Goal: Information Seeking & Learning: Learn about a topic

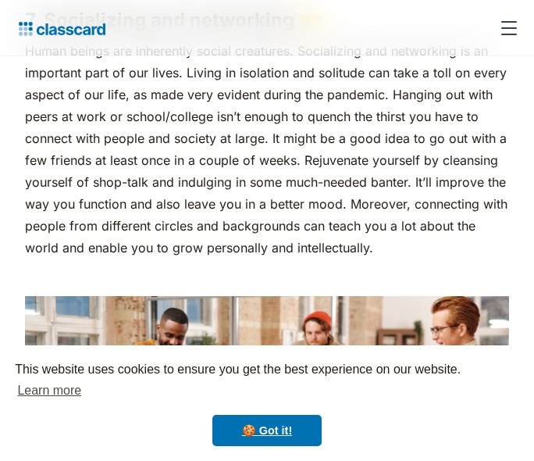
scroll to position [5764, 0]
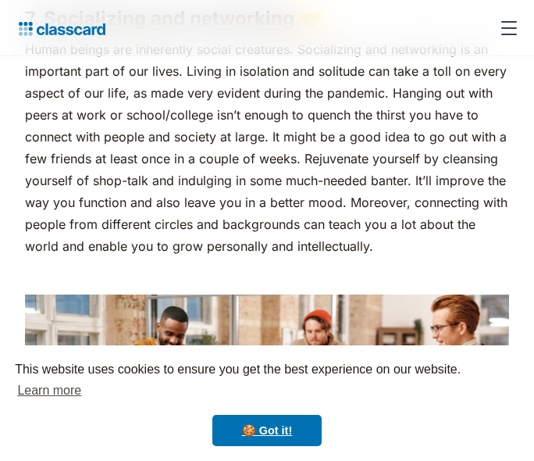
click at [194, 131] on p "Human beings are inherently social creatures. Socializing and networking is an …" at bounding box center [267, 147] width 484 height 219
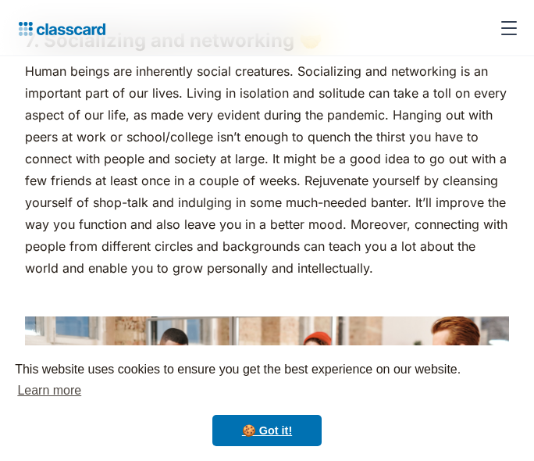
click at [288, 161] on p "Human beings are inherently social creatures. Socializing and networking is an …" at bounding box center [267, 169] width 484 height 219
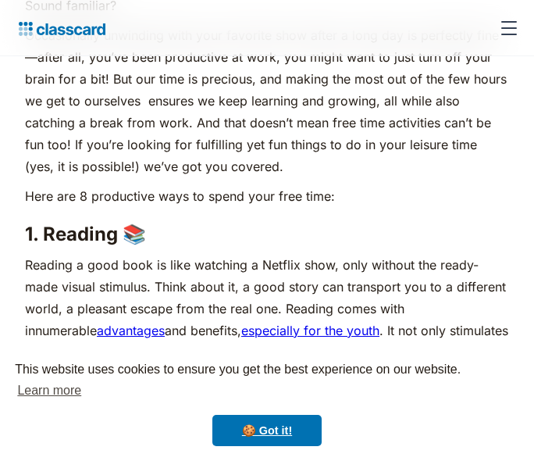
scroll to position [1030, 0]
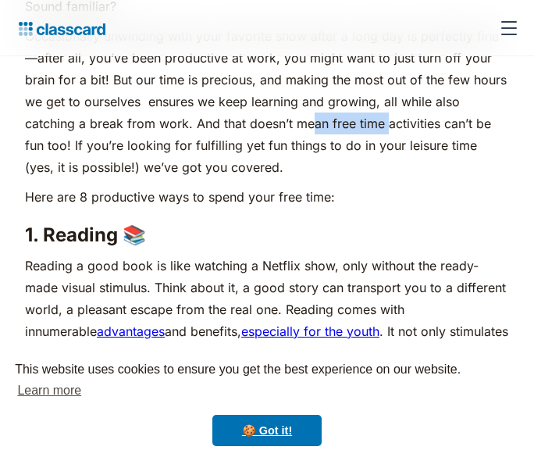
drag, startPoint x: 358, startPoint y: 126, endPoint x: 312, endPoint y: 125, distance: 45.3
click at [312, 125] on p "Occasionally unwinding with your favorite show after a long day is perfectly fi…" at bounding box center [267, 101] width 484 height 153
click at [251, 98] on p "Occasionally unwinding with your favorite show after a long day is perfectly fi…" at bounding box center [267, 101] width 484 height 153
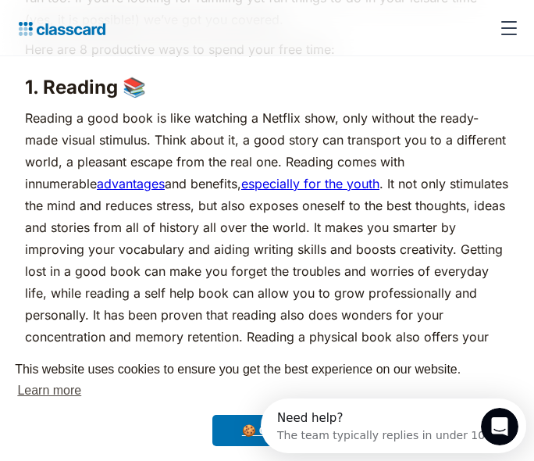
scroll to position [0, 0]
click at [337, 269] on p "Reading a good book is like watching a Netflix show, only without the ready-mad…" at bounding box center [267, 249] width 484 height 284
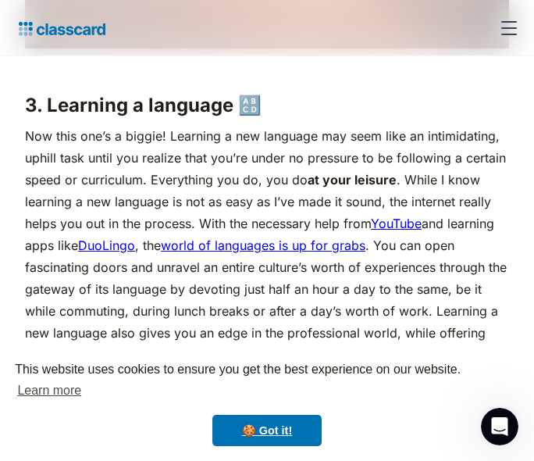
scroll to position [2734, 0]
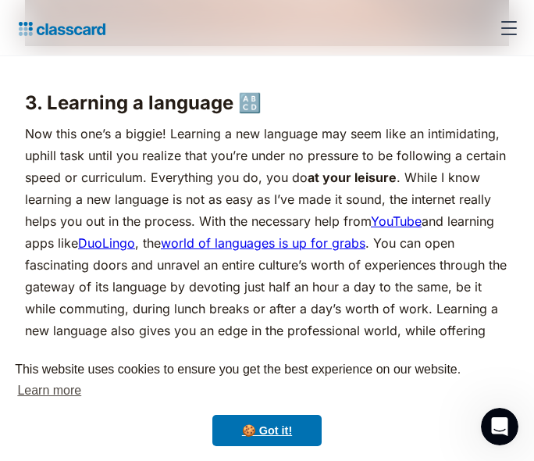
click at [278, 204] on p "Now this one’s a biggie! Learning a new language may seem like an intimidating,…" at bounding box center [267, 276] width 484 height 306
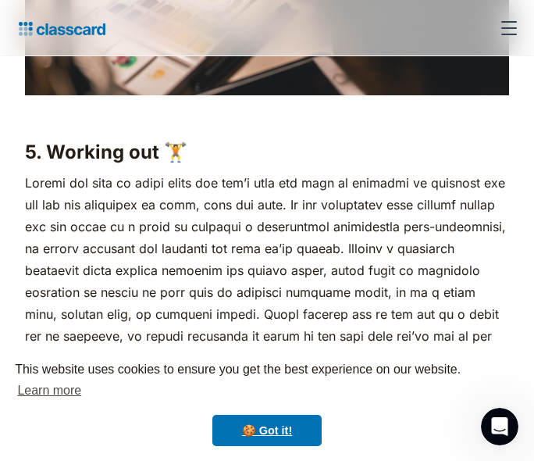
scroll to position [4309, 0]
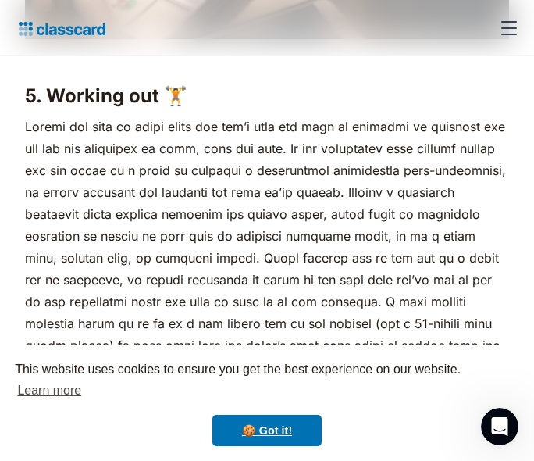
click at [421, 257] on p "sweat brings success." at bounding box center [267, 291] width 484 height 350
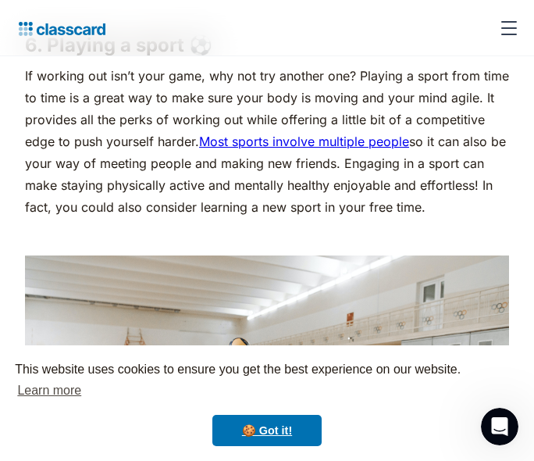
scroll to position [5148, 0]
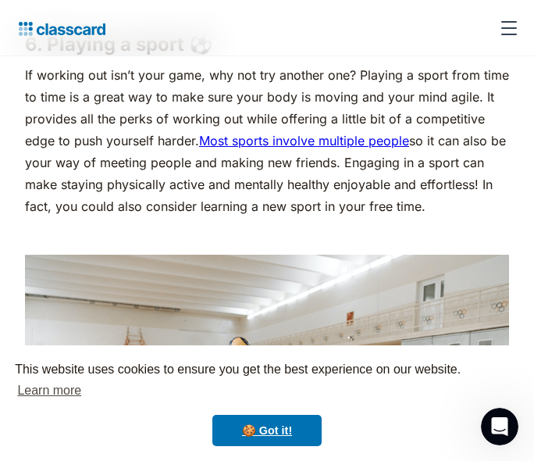
click at [157, 163] on p "If working out isn’t your game, why not try another one? Playing a sport from t…" at bounding box center [267, 140] width 484 height 153
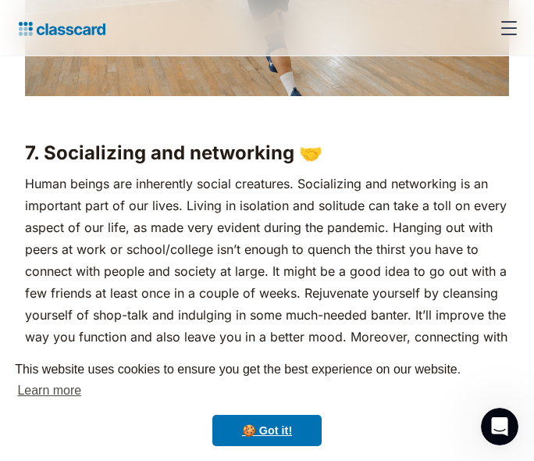
scroll to position [5644, 0]
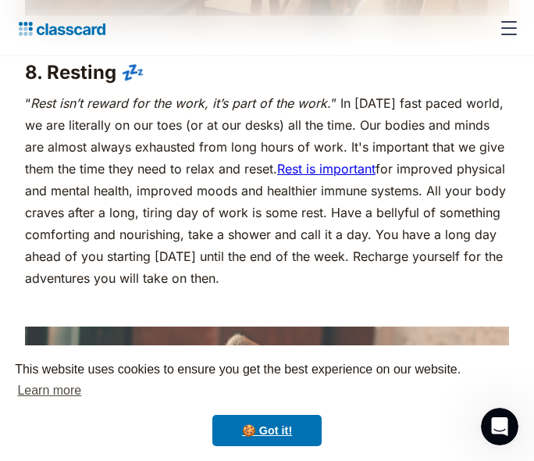
scroll to position [6366, 0]
click at [149, 144] on p "“ Rest isn’t reward for the work, it’s part of the work. ” In [DATE] fast paced…" at bounding box center [267, 190] width 484 height 197
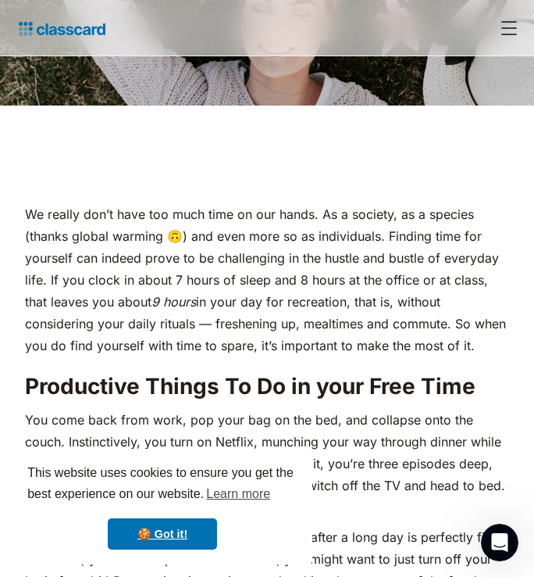
scroll to position [634, 0]
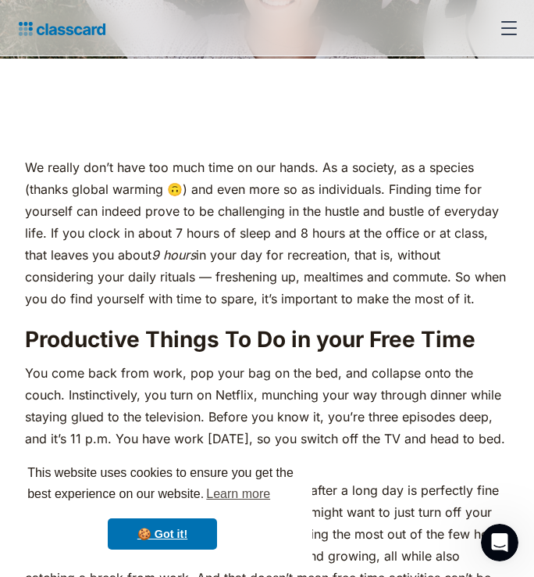
click at [274, 170] on p "We really don’t have too much time on our hands. As a society, as a species (th…" at bounding box center [267, 232] width 484 height 153
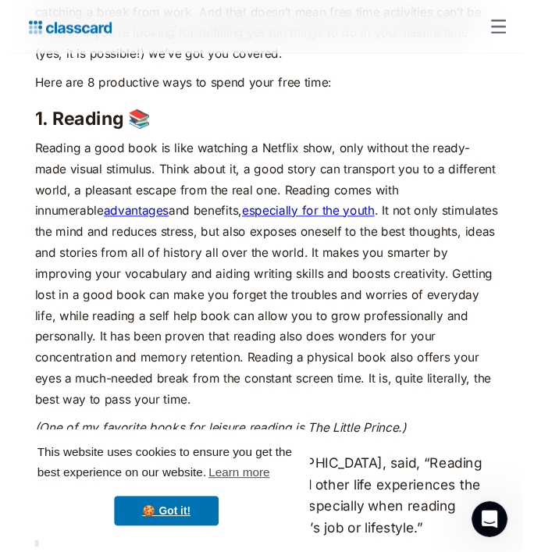
scroll to position [1200, 0]
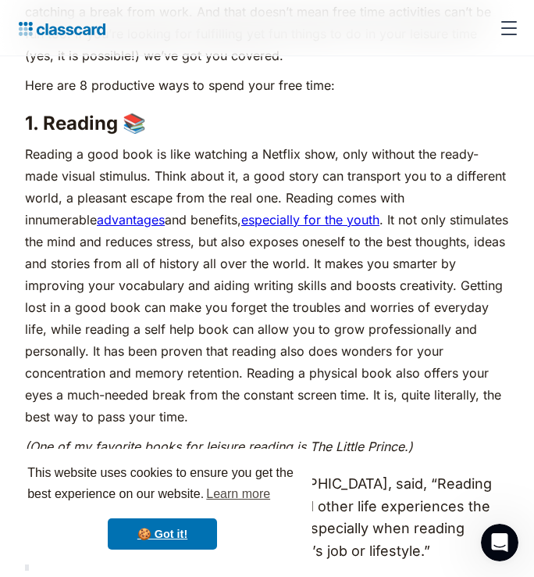
click at [203, 273] on p "Reading a good book is like watching a Netflix show, only without the ready-mad…" at bounding box center [267, 285] width 484 height 284
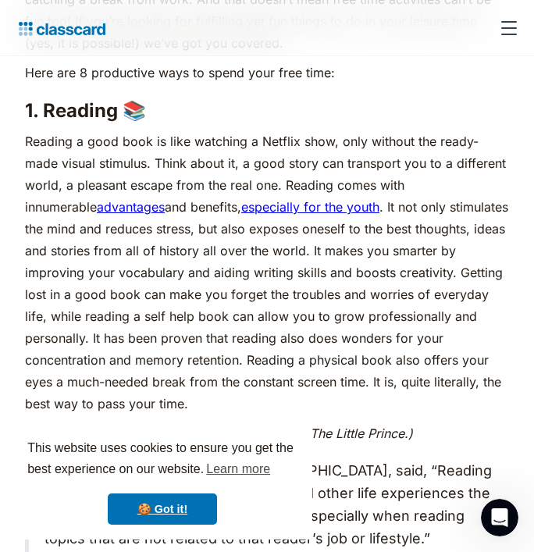
click at [253, 175] on p "Reading a good book is like watching a Netflix show, only without the ready-mad…" at bounding box center [267, 272] width 484 height 284
click at [204, 106] on h3 "1. Reading 📚 ‍" at bounding box center [267, 110] width 484 height 23
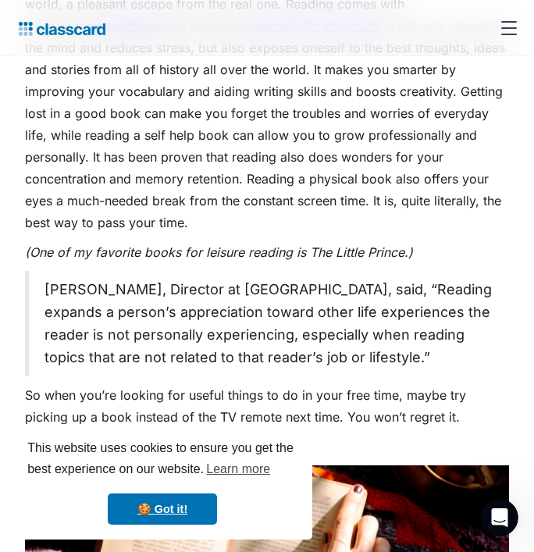
scroll to position [1345, 0]
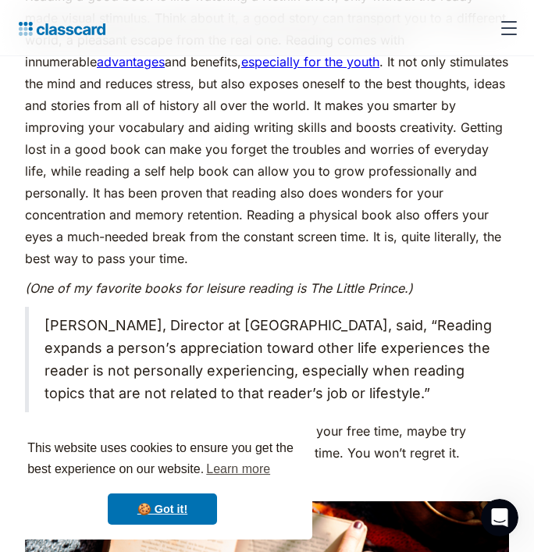
drag, startPoint x: 204, startPoint y: 106, endPoint x: 145, endPoint y: 160, distance: 79.6
click at [145, 160] on p "Reading a good book is like watching a Netflix show, only without the ready-mad…" at bounding box center [267, 127] width 484 height 284
click at [204, 189] on p "Reading a good book is like watching a Netflix show, only without the ready-mad…" at bounding box center [267, 127] width 484 height 284
click at [261, 214] on p "Reading a good book is like watching a Netflix show, only without the ready-mad…" at bounding box center [267, 127] width 484 height 284
click at [199, 236] on p "Reading a good book is like watching a Netflix show, only without the ready-mad…" at bounding box center [267, 127] width 484 height 284
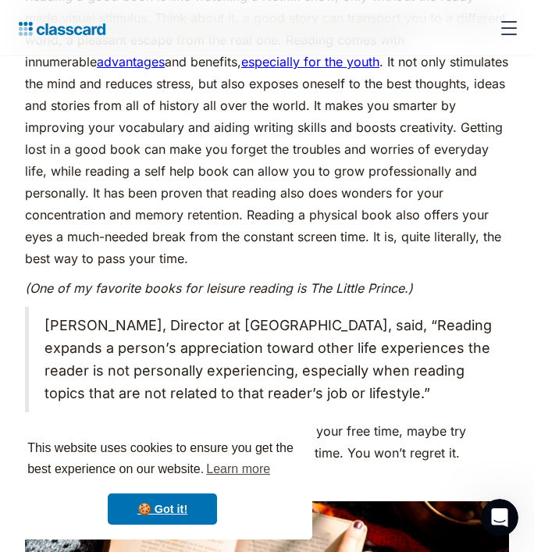
click at [175, 226] on p "Reading a good book is like watching a Netflix show, only without the ready-mad…" at bounding box center [267, 127] width 484 height 284
click at [164, 220] on p "Reading a good book is like watching a Netflix show, only without the ready-mad…" at bounding box center [267, 127] width 484 height 284
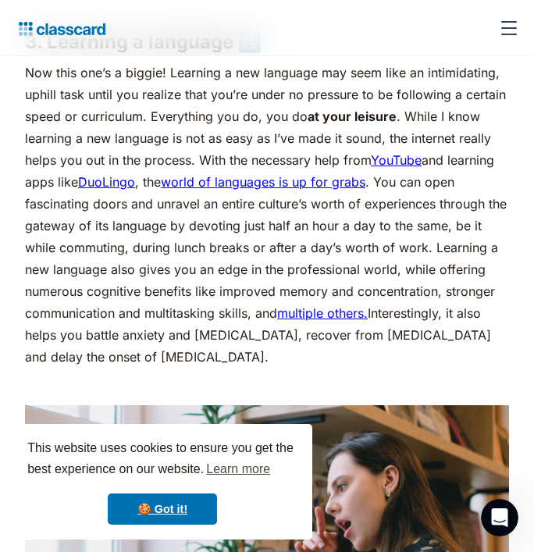
scroll to position [2848, 0]
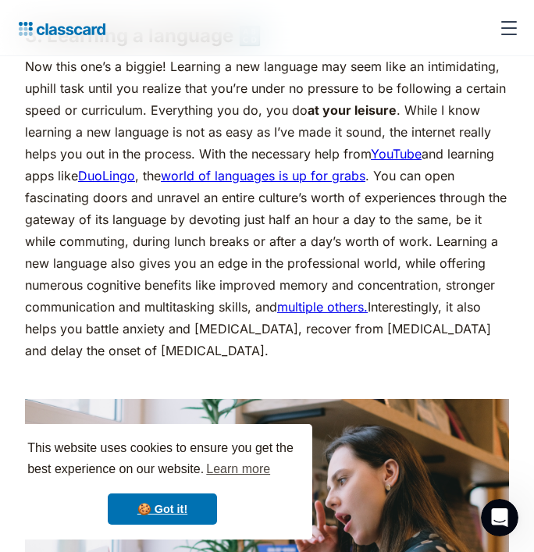
click at [442, 188] on p "Now this one’s a biggie! Learning a new language may seem like an intimidating,…" at bounding box center [267, 208] width 484 height 306
click at [459, 138] on p "Now this one’s a biggie! Learning a new language may seem like an intimidating,…" at bounding box center [267, 208] width 484 height 306
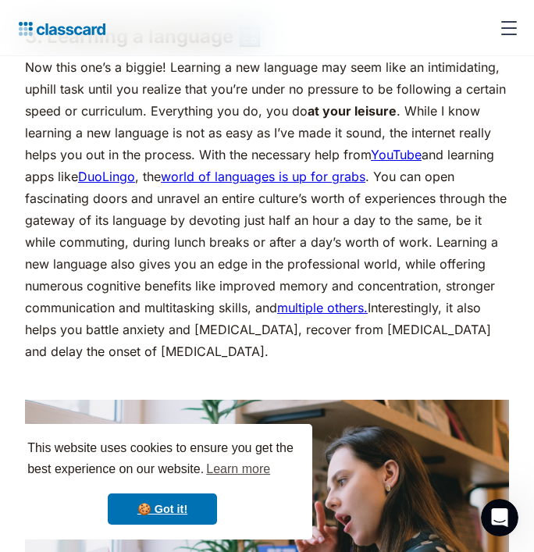
scroll to position [2842, 0]
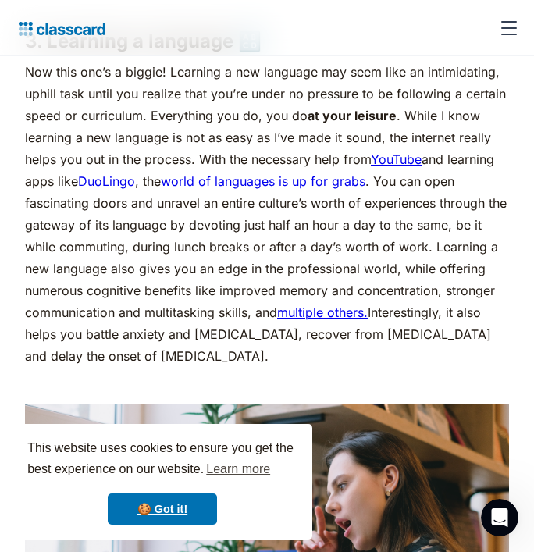
click at [128, 255] on p "Now this one’s a biggie! Learning a new language may seem like an intimidating,…" at bounding box center [267, 214] width 484 height 306
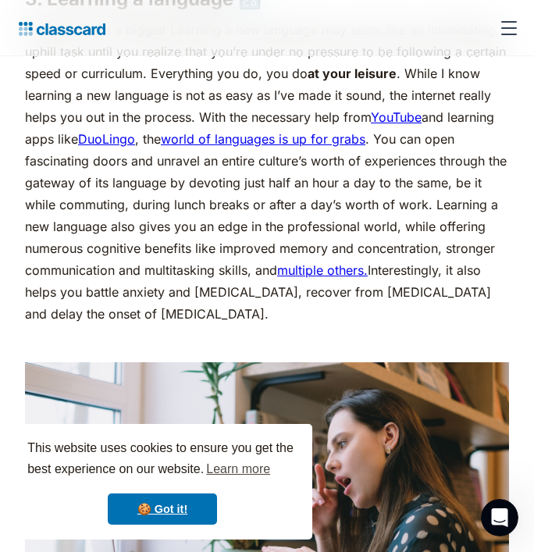
click at [160, 238] on p "Now this one’s a biggie! Learning a new language may seem like an intimidating,…" at bounding box center [267, 172] width 484 height 306
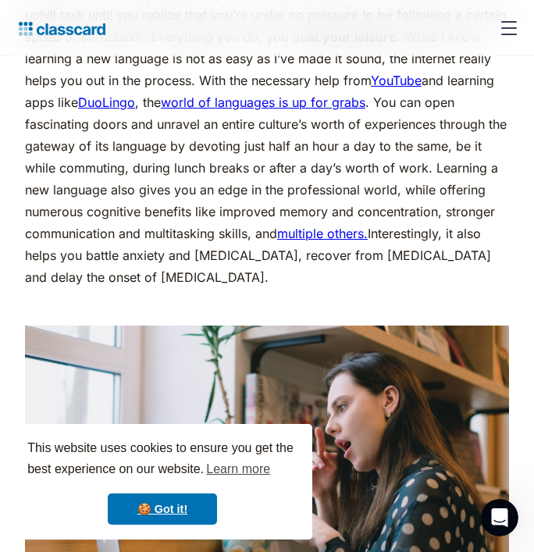
click at [184, 247] on p "Now this one’s a biggie! Learning a new language may seem like an intimidating,…" at bounding box center [267, 135] width 484 height 306
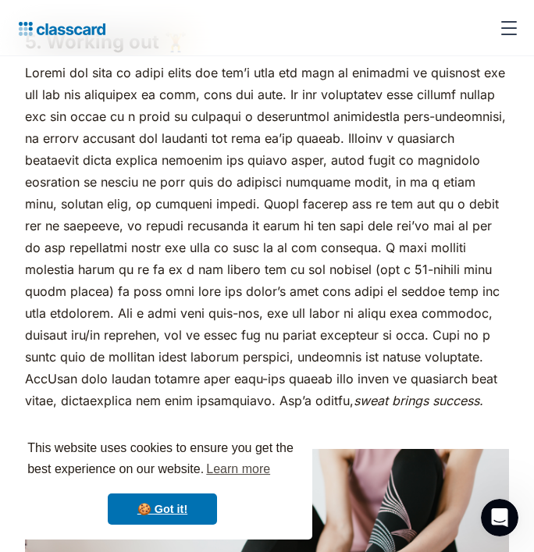
scroll to position [4416, 0]
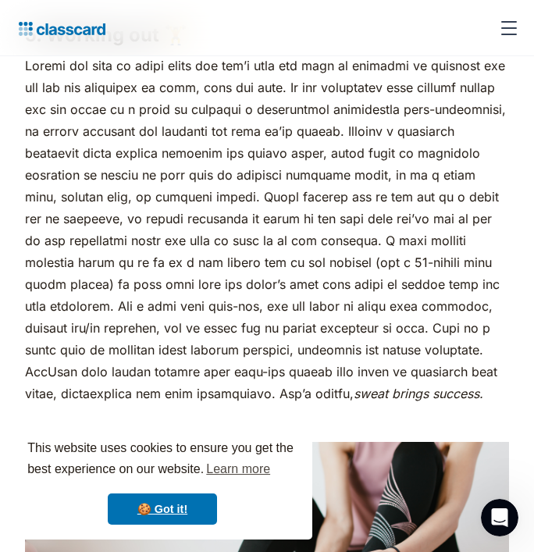
click at [208, 202] on p "sweat brings success." at bounding box center [267, 230] width 484 height 350
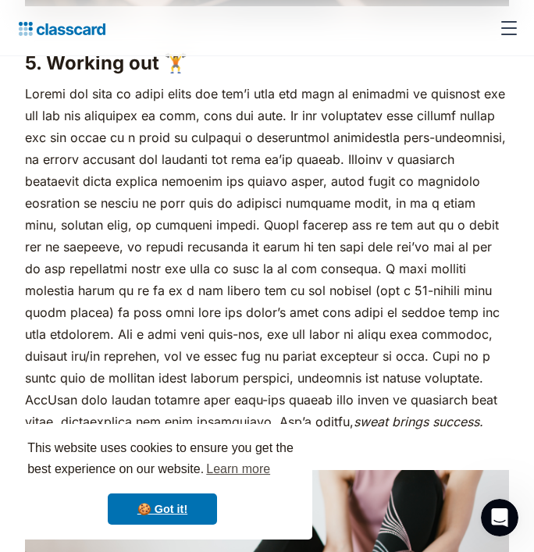
scroll to position [4393, 0]
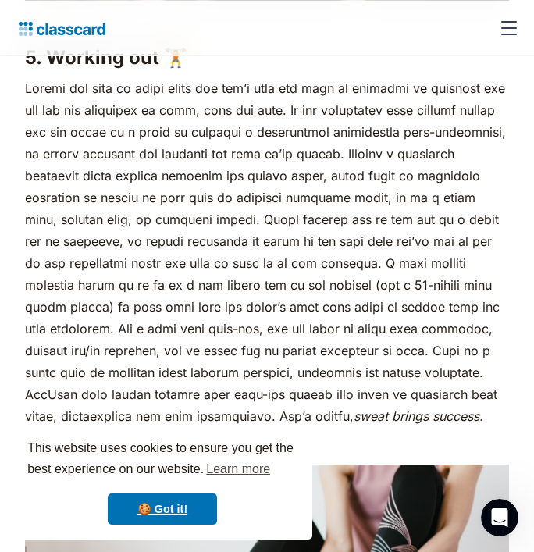
click at [121, 163] on p "sweat brings success." at bounding box center [267, 252] width 484 height 350
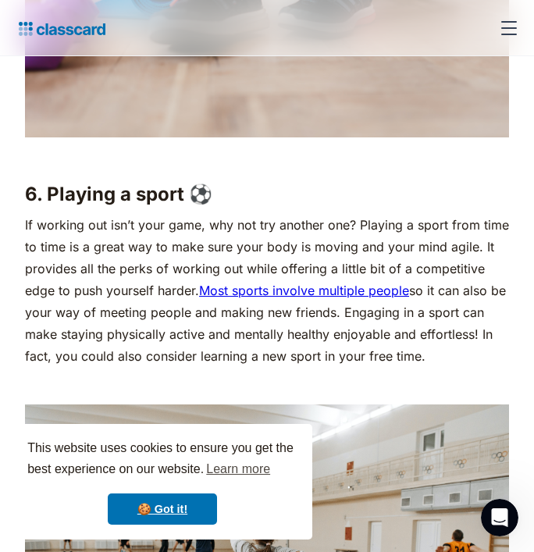
scroll to position [5055, 0]
